Goal: Transaction & Acquisition: Purchase product/service

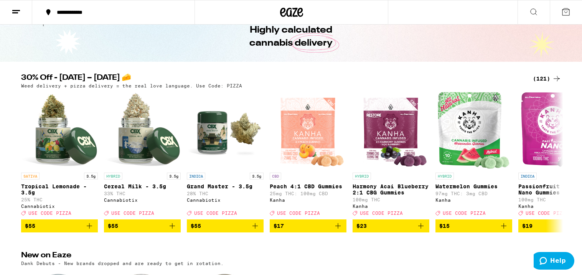
click at [542, 78] on div "(121)" at bounding box center [547, 78] width 28 height 9
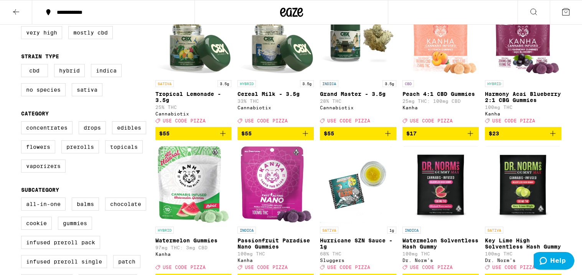
scroll to position [112, 0]
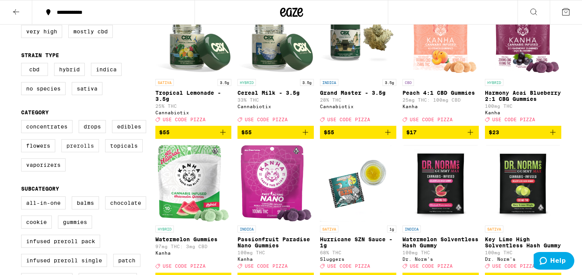
click at [69, 152] on label "Prerolls" at bounding box center [80, 145] width 38 height 13
click at [23, 122] on input "Prerolls" at bounding box center [23, 121] width 0 height 0
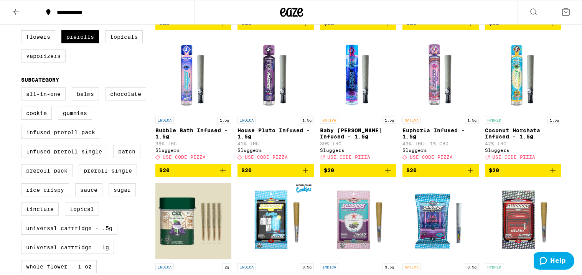
scroll to position [225, 0]
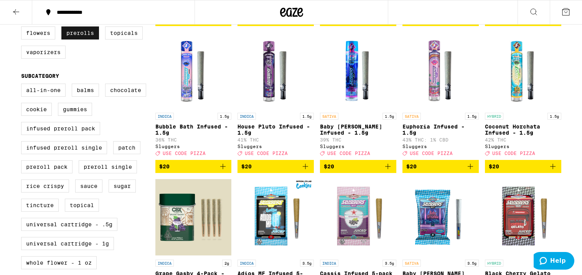
click at [69, 37] on label "Prerolls" at bounding box center [80, 32] width 38 height 13
click at [23, 9] on input "Prerolls" at bounding box center [23, 8] width 0 height 0
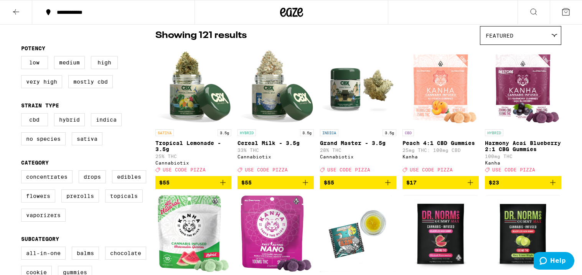
scroll to position [64, 0]
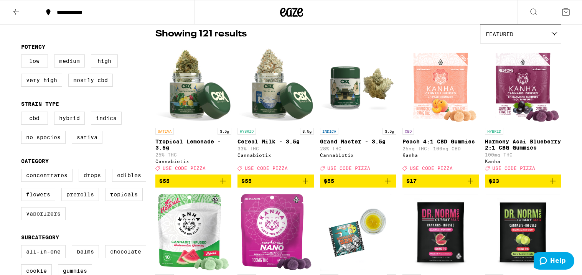
click at [78, 199] on label "Prerolls" at bounding box center [80, 194] width 38 height 13
click at [23, 170] on input "Prerolls" at bounding box center [23, 170] width 0 height 0
checkbox input "true"
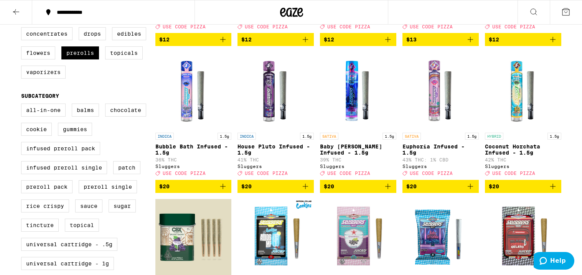
scroll to position [197, 0]
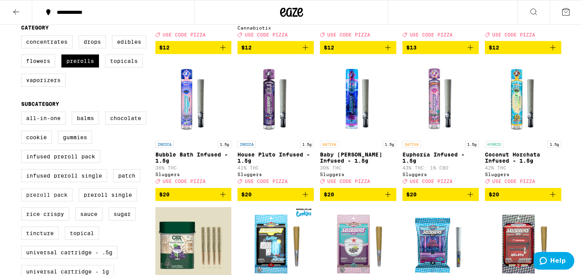
click at [51, 201] on label "Preroll Pack" at bounding box center [46, 194] width 51 height 13
click at [23, 113] on input "Preroll Pack" at bounding box center [23, 113] width 0 height 0
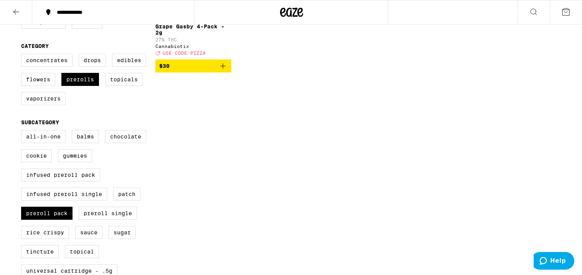
scroll to position [179, 0]
click at [42, 219] on label "Preroll Pack" at bounding box center [46, 212] width 51 height 13
click at [23, 131] on input "Preroll Pack" at bounding box center [23, 131] width 0 height 0
checkbox input "false"
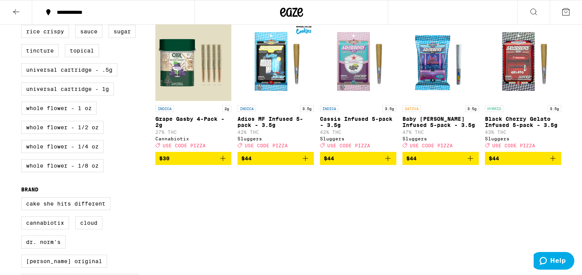
scroll to position [383, 0]
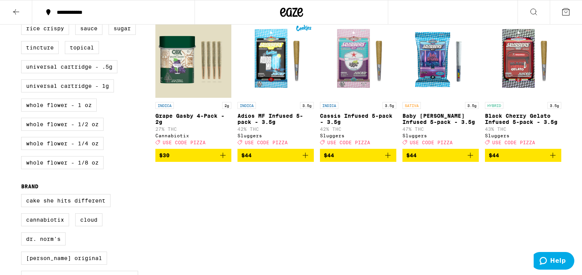
click at [225, 160] on icon "Add to bag" at bounding box center [222, 155] width 9 height 9
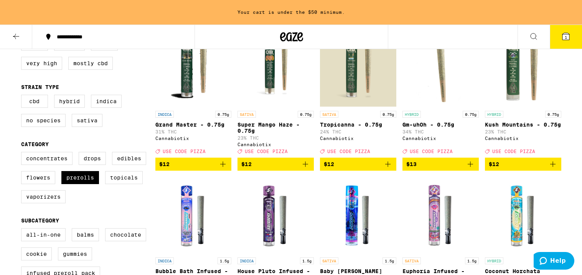
scroll to position [107, 0]
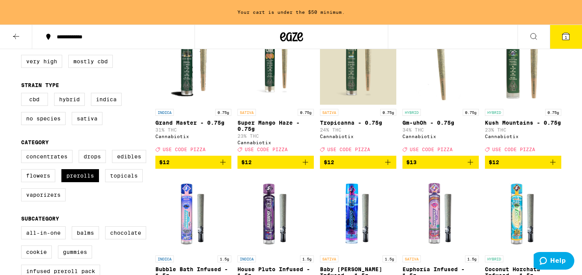
click at [470, 167] on icon "Add to bag" at bounding box center [470, 162] width 9 height 9
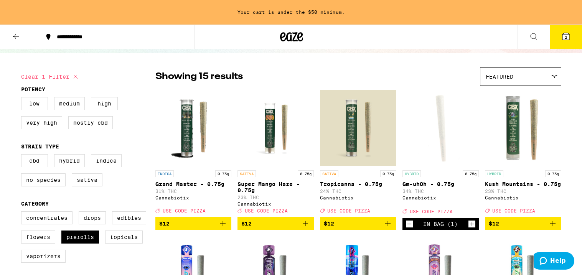
scroll to position [45, 0]
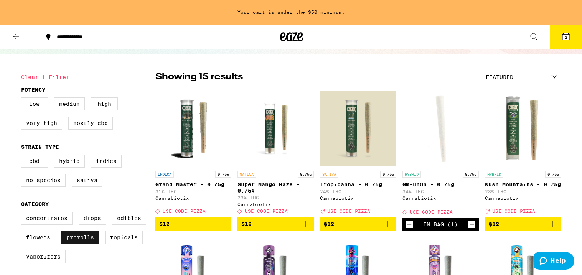
click at [82, 242] on label "Prerolls" at bounding box center [80, 237] width 38 height 13
click at [23, 213] on input "Prerolls" at bounding box center [23, 213] width 0 height 0
checkbox input "false"
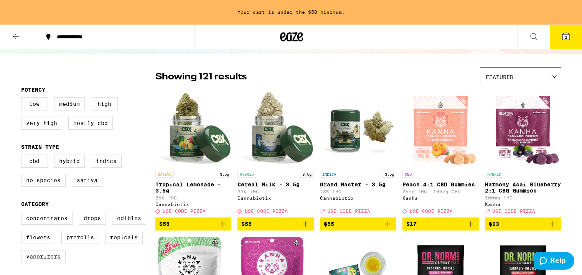
click at [131, 223] on label "Edibles" at bounding box center [129, 218] width 34 height 13
click at [23, 213] on input "Edibles" at bounding box center [23, 213] width 0 height 0
checkbox input "true"
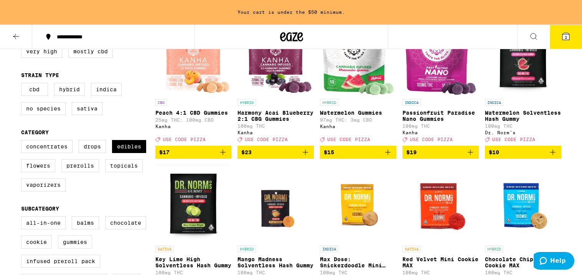
scroll to position [117, 0]
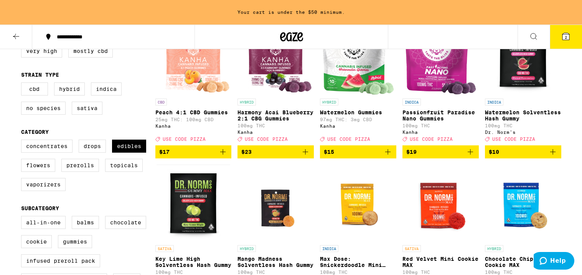
click at [553, 156] on icon "Add to bag" at bounding box center [552, 151] width 9 height 9
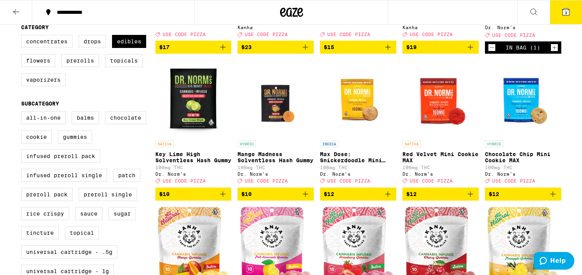
scroll to position [186, 0]
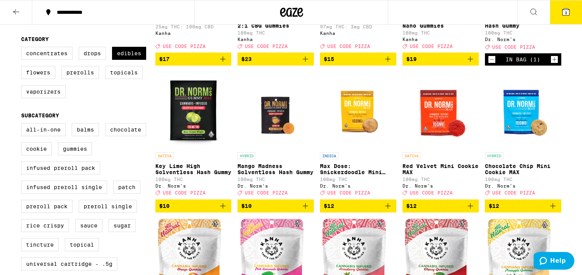
click at [493, 64] on icon "Decrement" at bounding box center [491, 59] width 7 height 9
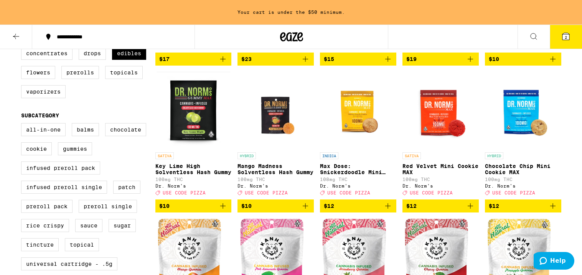
click at [309, 211] on icon "Add to bag" at bounding box center [305, 205] width 9 height 9
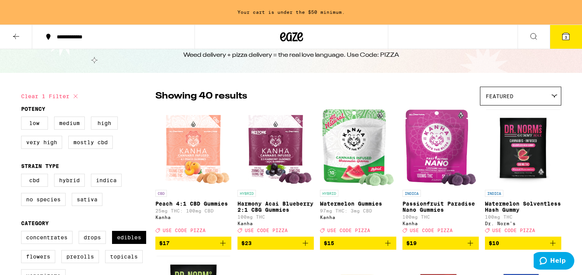
scroll to position [0, 0]
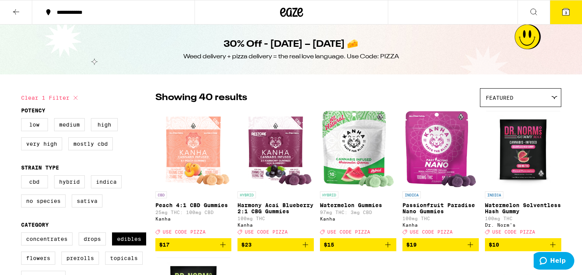
click at [568, 10] on icon at bounding box center [565, 11] width 7 height 7
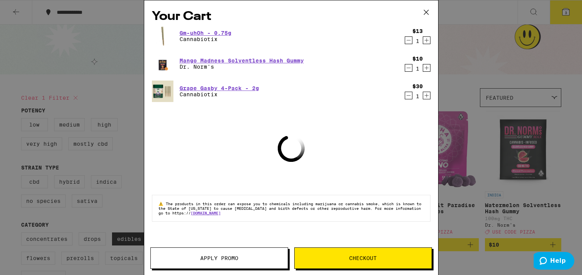
click at [188, 256] on span "Apply Promo" at bounding box center [219, 257] width 137 height 5
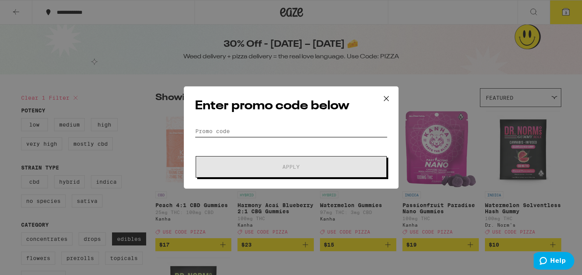
click at [221, 129] on input "Promo Code" at bounding box center [291, 131] width 193 height 12
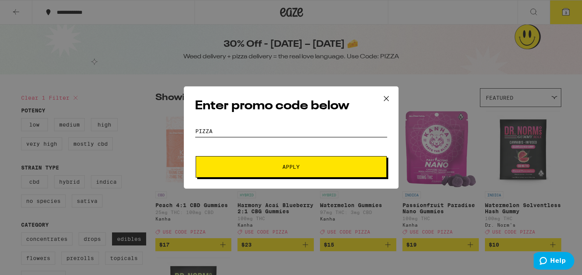
type input "pizza"
click at [256, 173] on button "Apply" at bounding box center [291, 166] width 191 height 21
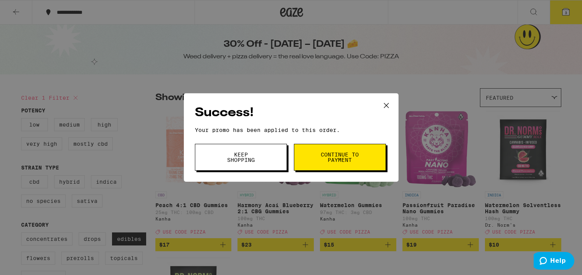
click at [386, 102] on icon at bounding box center [387, 106] width 12 height 12
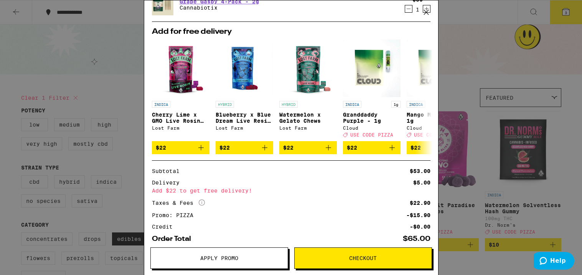
scroll to position [129, 0]
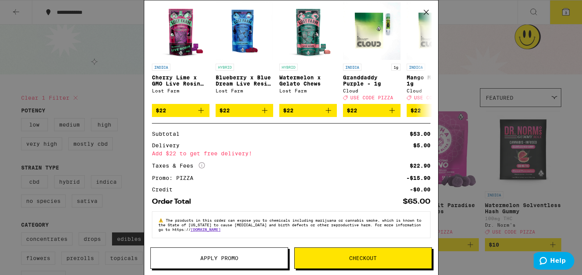
click at [387, 257] on span "Checkout" at bounding box center [363, 257] width 137 height 5
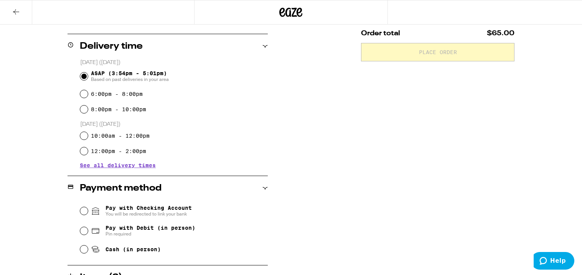
scroll to position [181, 0]
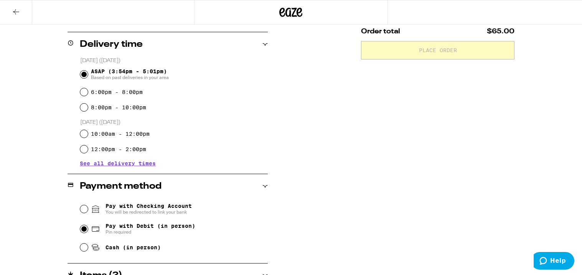
click at [84, 228] on input "Pay with Debit (in person) Pin required" at bounding box center [84, 229] width 8 height 8
radio input "true"
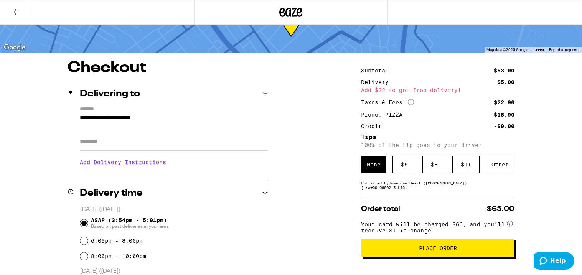
scroll to position [34, 0]
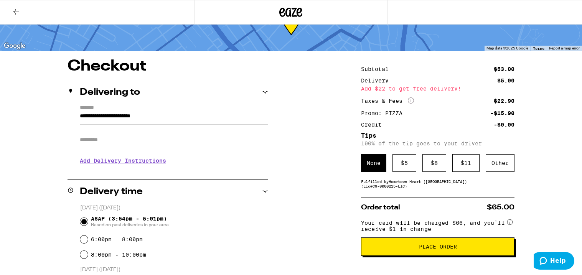
click at [212, 135] on input "Apt/Suite" at bounding box center [174, 140] width 188 height 18
type input "*"
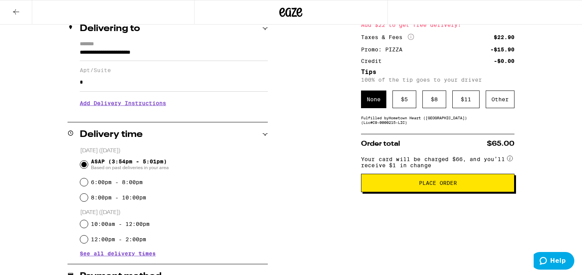
scroll to position [92, 0]
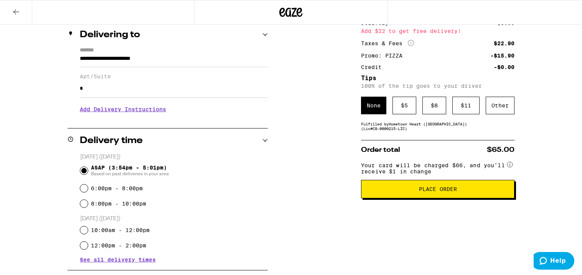
click at [425, 197] on button "Place Order" at bounding box center [437, 189] width 153 height 18
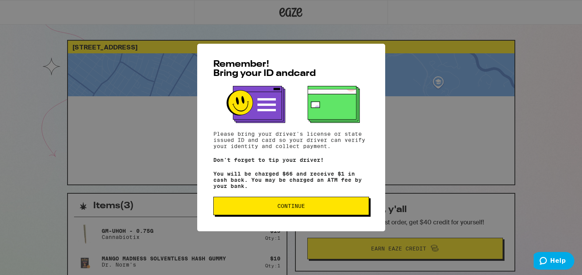
click at [279, 212] on button "Continue" at bounding box center [291, 206] width 156 height 18
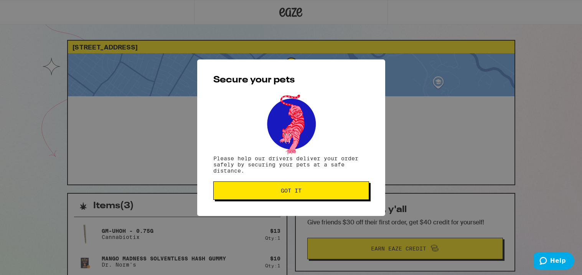
click at [283, 192] on span "Got it" at bounding box center [291, 190] width 21 height 5
